Goal: Task Accomplishment & Management: Complete application form

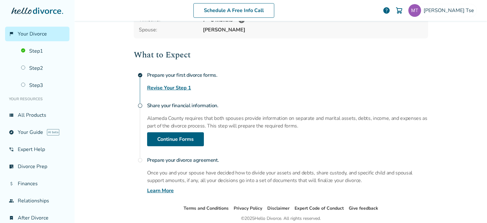
scroll to position [94, 0]
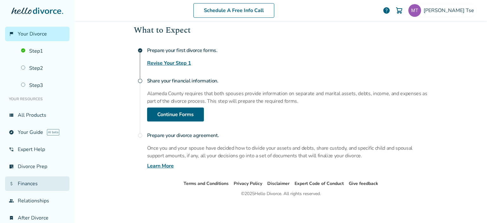
click at [31, 180] on link "attach_money Finances" at bounding box center [37, 183] width 64 height 15
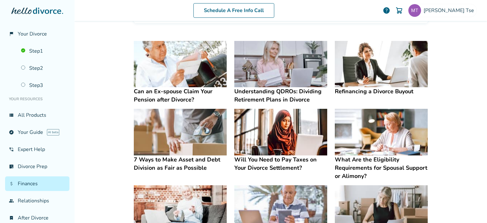
scroll to position [20, 0]
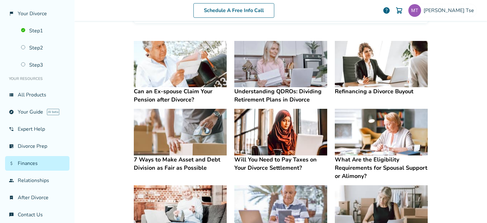
click at [459, 90] on div "Schedule A Free Info Call Monica Tse help Schedule A Free Call Monica Tse tsere…" at bounding box center [281, 111] width 413 height 223
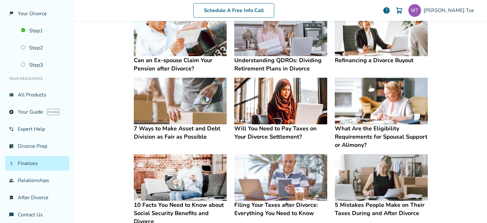
scroll to position [146, 0]
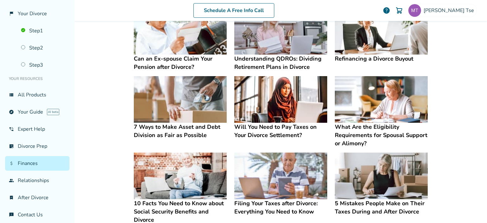
click at [372, 107] on img at bounding box center [381, 99] width 93 height 47
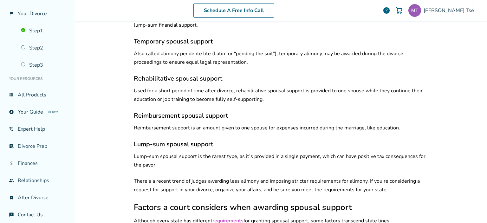
scroll to position [334, 0]
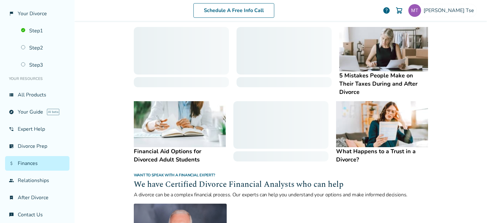
scroll to position [272, 0]
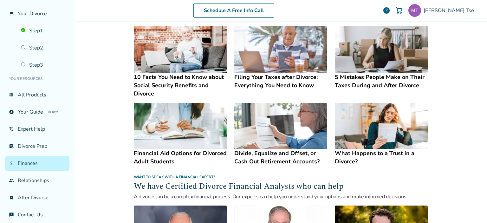
click at [477, 112] on div "Schedule A Free Info Call Monica Tse help Schedule A Free Call Monica Tse tsere…" at bounding box center [281, 111] width 413 height 223
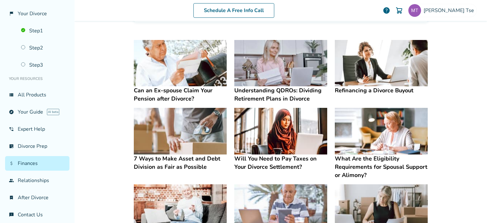
scroll to position [49, 0]
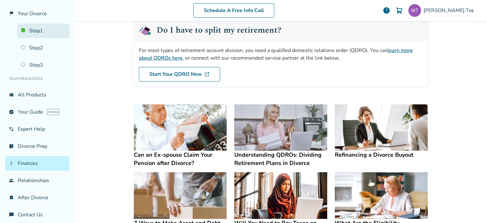
click at [46, 27] on link "Step 1" at bounding box center [43, 30] width 52 height 15
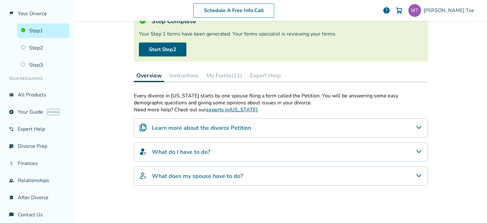
scroll to position [31, 0]
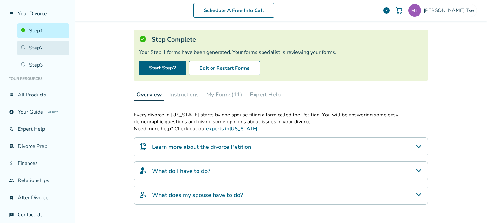
click at [40, 49] on link "Step 2" at bounding box center [43, 48] width 52 height 15
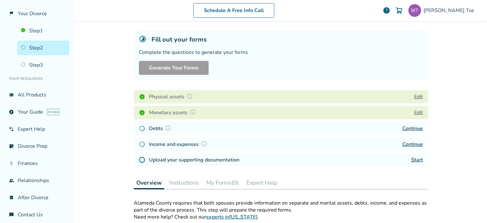
click at [409, 159] on div "Upload your supporting documentation Start" at bounding box center [281, 159] width 294 height 13
click at [416, 160] on link "Start" at bounding box center [417, 159] width 12 height 7
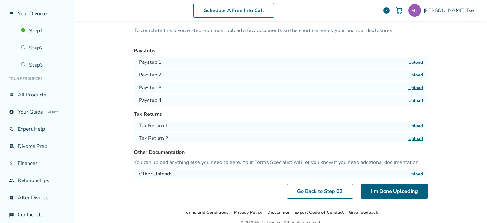
click at [417, 125] on label "Upload" at bounding box center [415, 126] width 15 height 6
click at [0, 0] on input "Upload" at bounding box center [0, 0] width 0 height 0
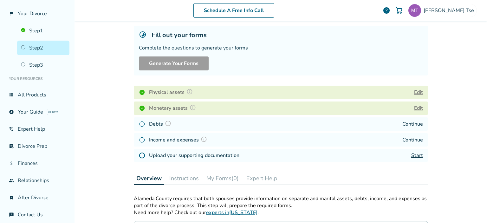
scroll to position [43, 0]
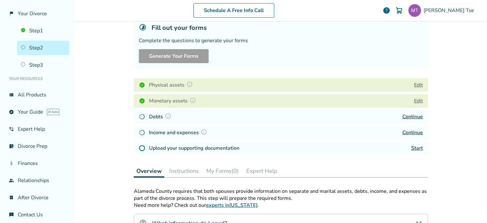
click at [418, 100] on button "Edit" at bounding box center [418, 101] width 9 height 8
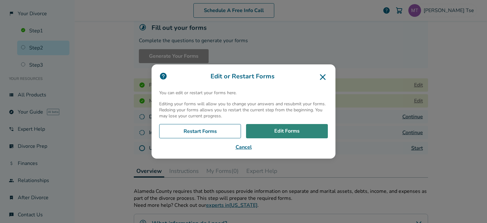
click at [276, 130] on link "Edit Forms" at bounding box center [287, 131] width 82 height 15
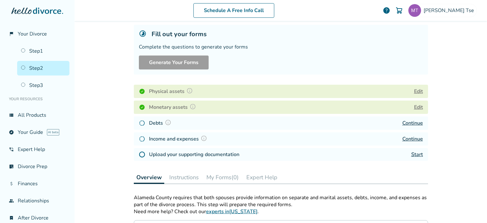
scroll to position [38, 0]
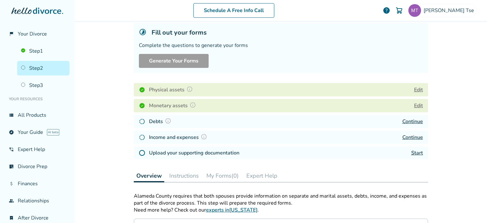
click at [419, 106] on button "Edit" at bounding box center [418, 106] width 9 height 8
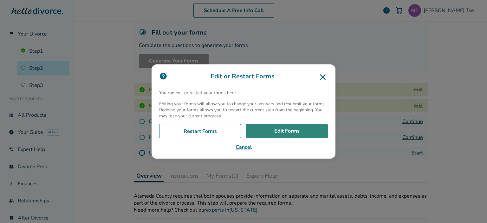
click at [298, 130] on link "Edit Forms" at bounding box center [287, 131] width 82 height 15
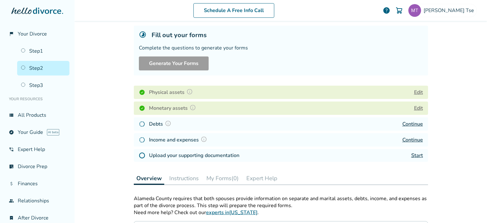
scroll to position [36, 0]
click at [419, 106] on button "Edit" at bounding box center [418, 108] width 9 height 8
